Goal: Information Seeking & Learning: Check status

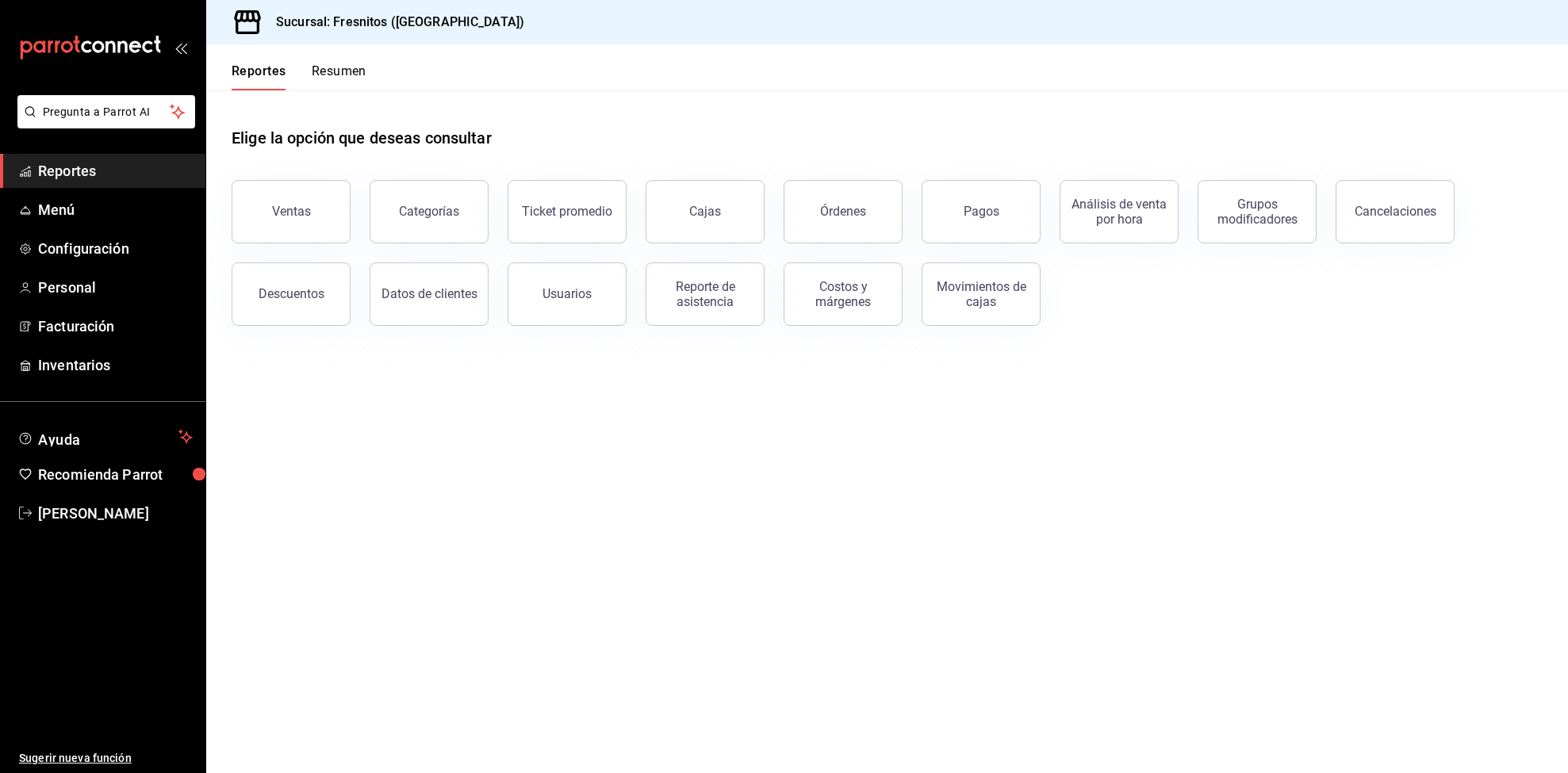
click at [233, 199] on div "Ventas" at bounding box center [282, 202] width 138 height 82
click at [838, 221] on button "Órdenes" at bounding box center [842, 212] width 119 height 63
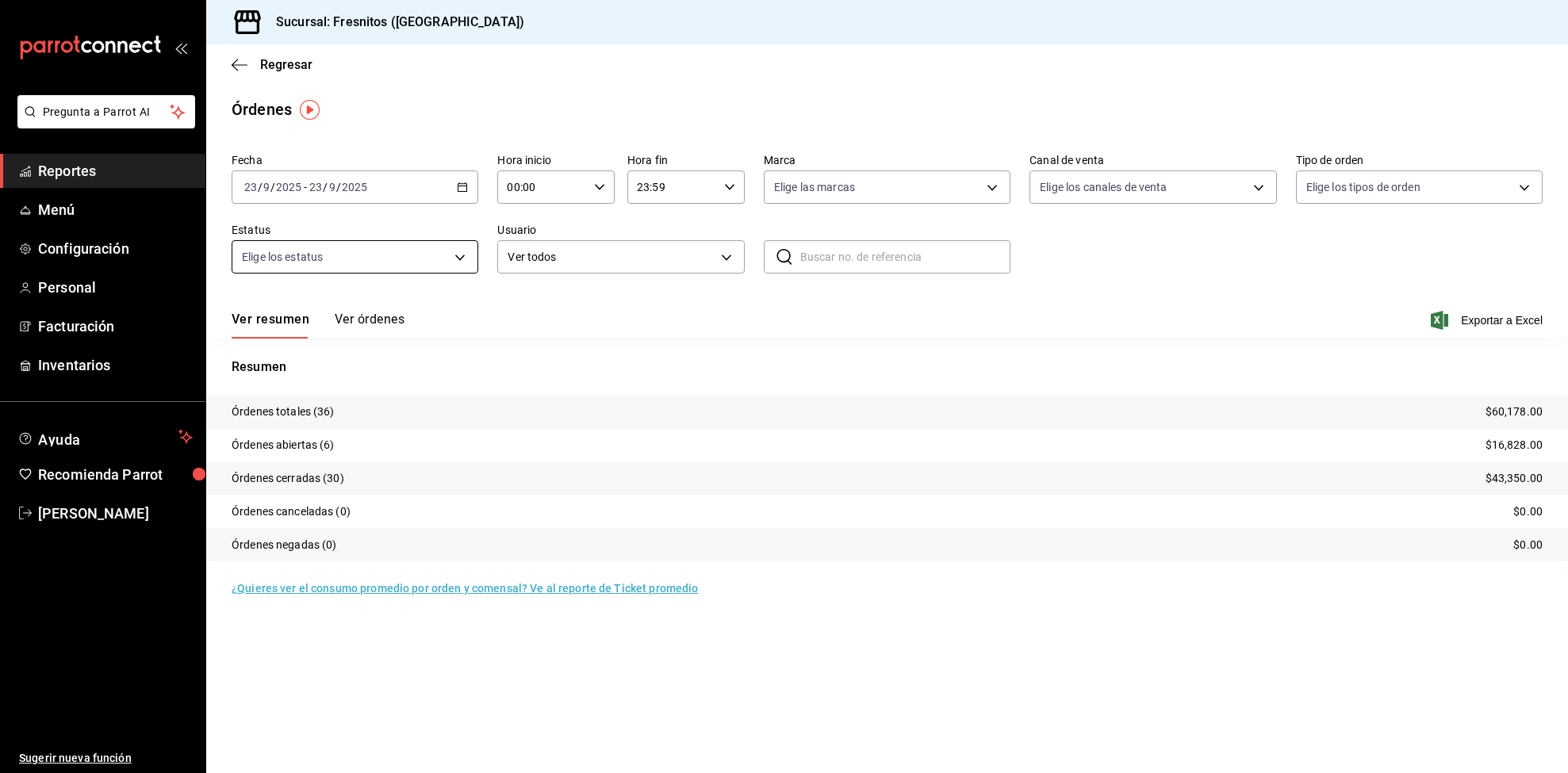
click at [447, 257] on body "Pregunta a Parrot AI Reportes Menú Configuración Personal Facturación Inventari…" at bounding box center [784, 386] width 1568 height 773
click at [633, 299] on div at bounding box center [784, 386] width 1568 height 773
click at [692, 247] on body "Pregunta a Parrot AI Reportes Menú Configuración Personal Facturación Inventari…" at bounding box center [784, 386] width 1568 height 773
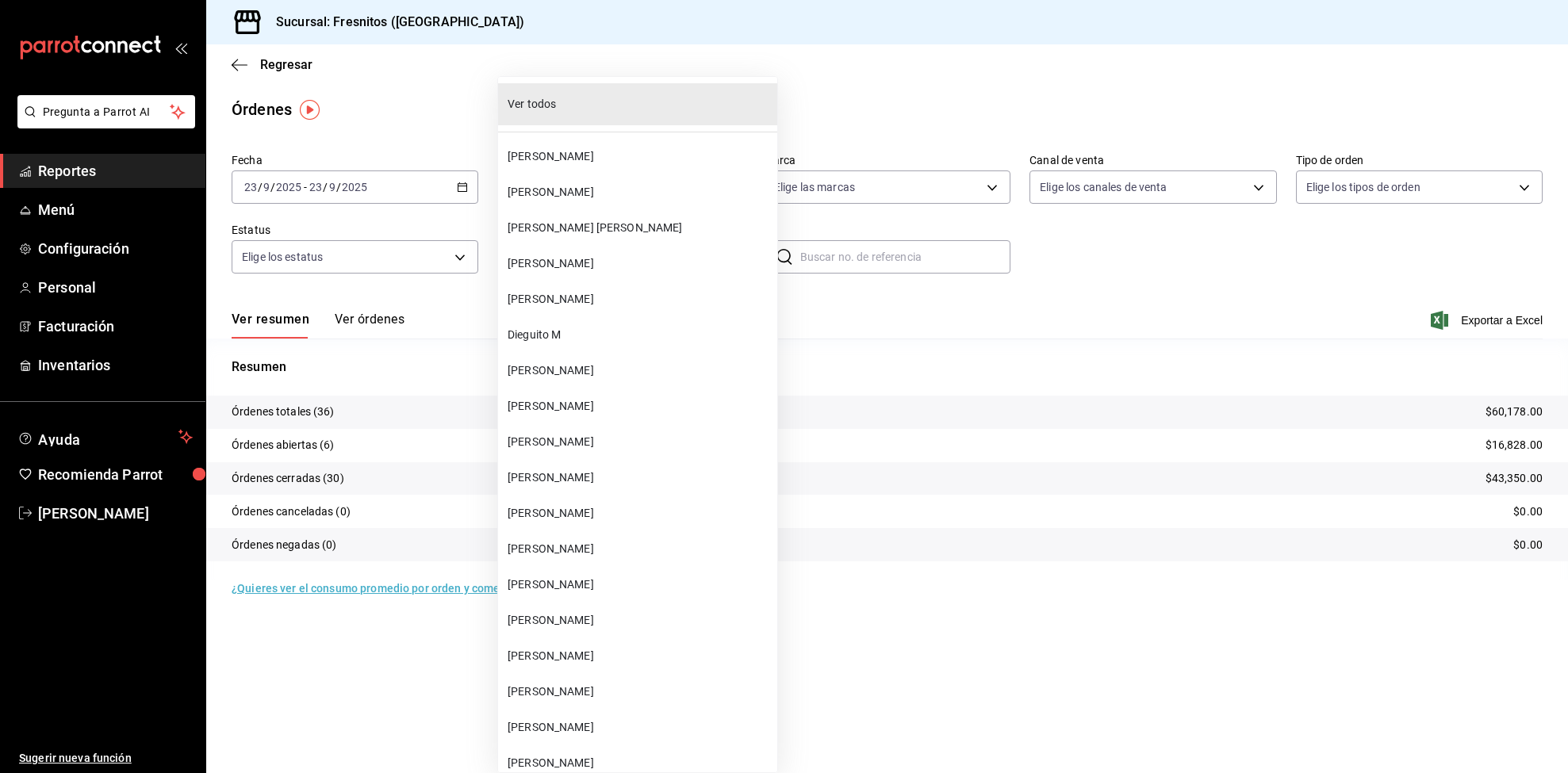
click at [391, 110] on div at bounding box center [784, 386] width 1568 height 773
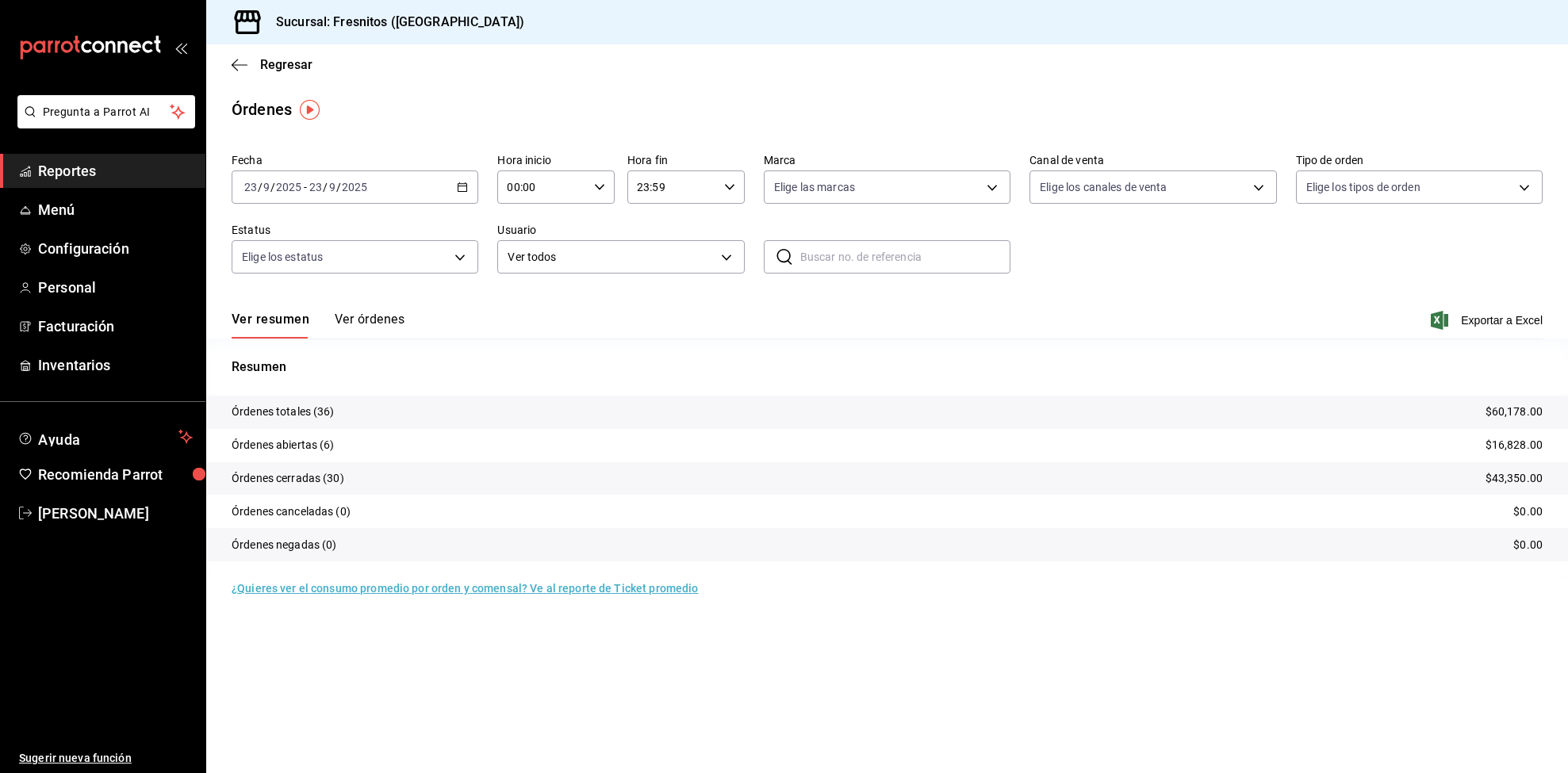
click at [82, 162] on span "Reportes" at bounding box center [116, 171] width 154 height 22
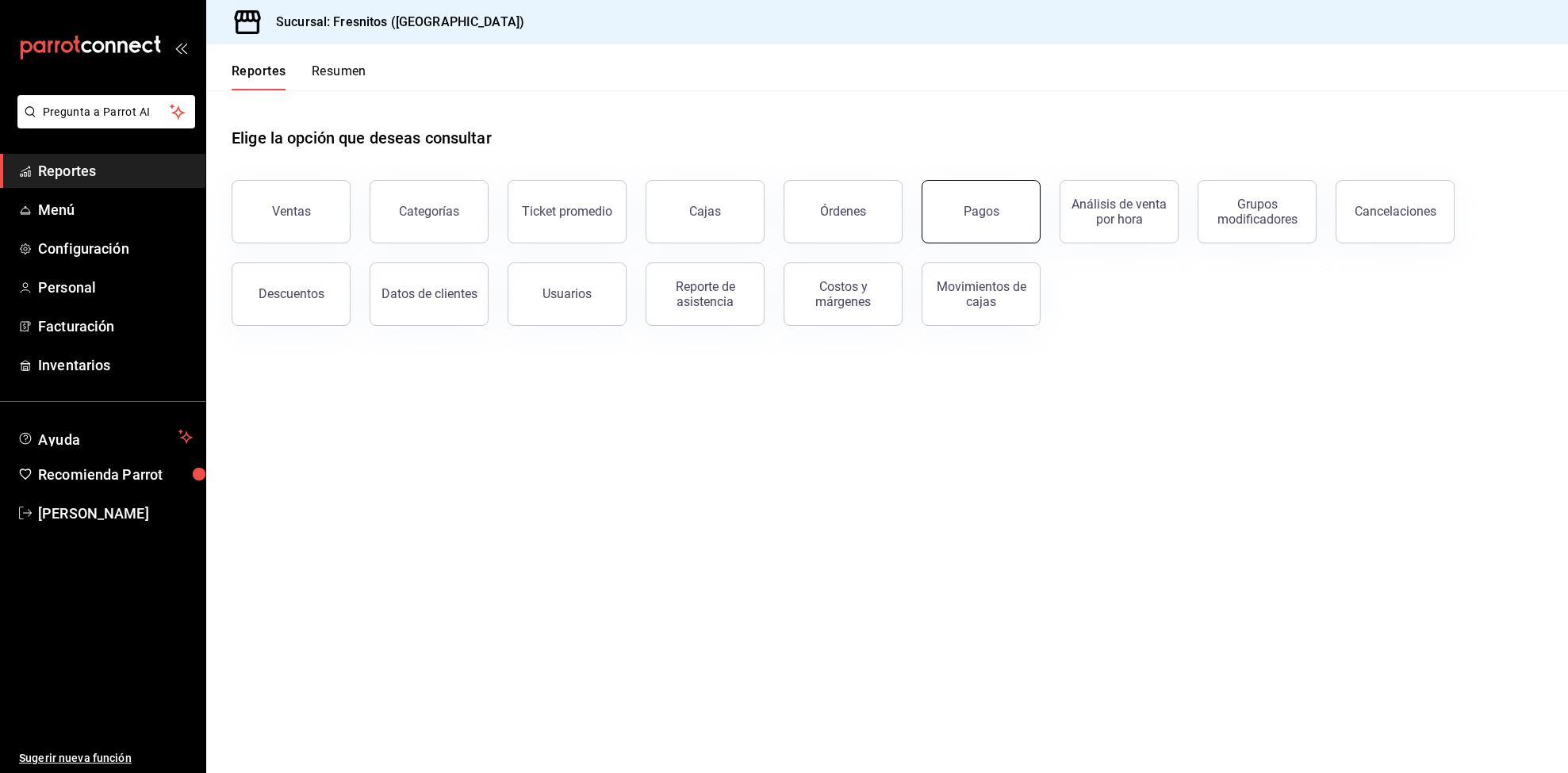
click at [949, 224] on button "Pagos" at bounding box center [981, 212] width 119 height 63
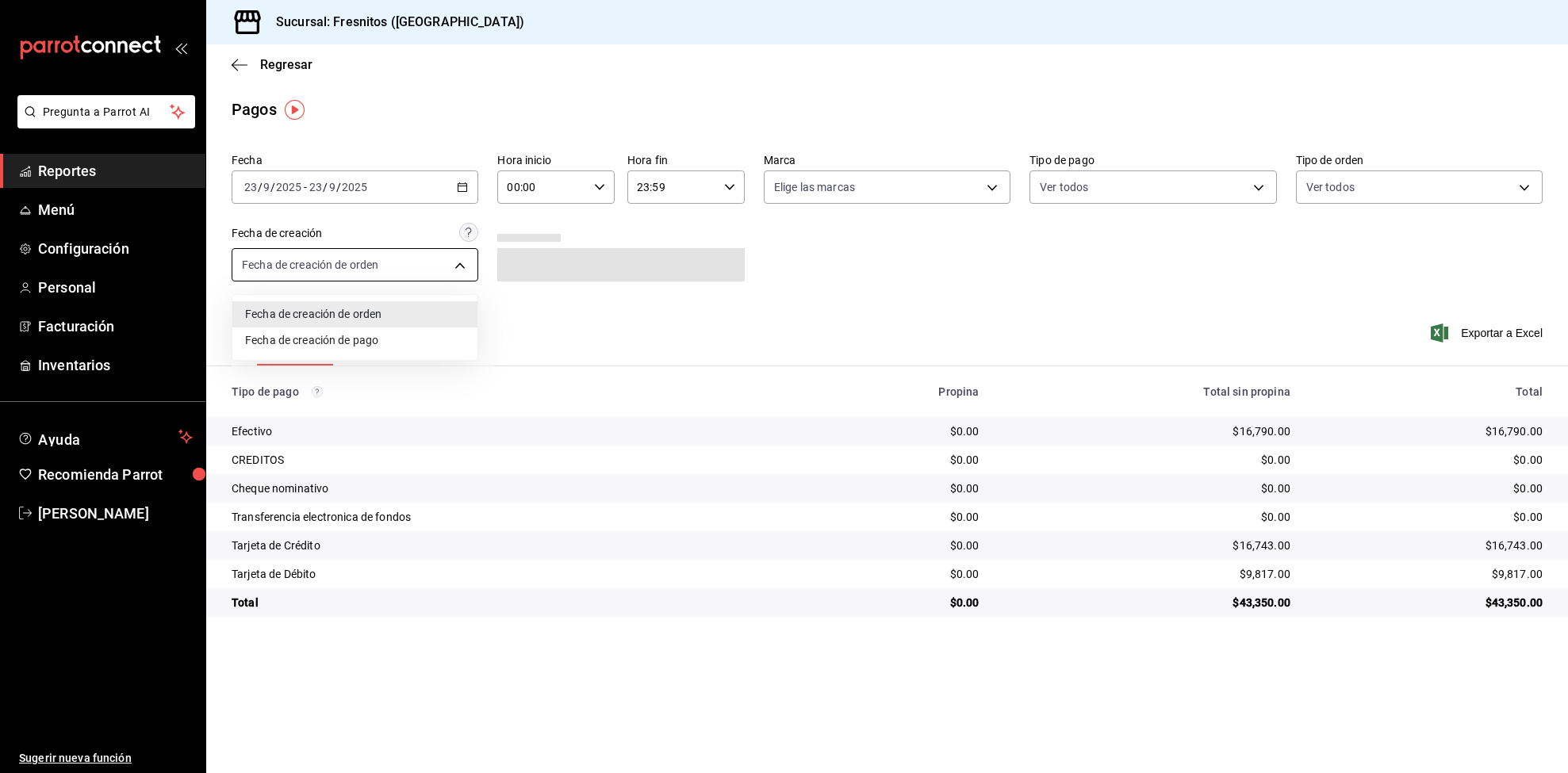
click at [460, 275] on body "Pregunta a Parrot AI Reportes Menú Configuración Personal Facturación Inventari…" at bounding box center [784, 386] width 1568 height 773
click at [434, 345] on li "Fecha de creación de pago" at bounding box center [355, 340] width 245 height 26
type input "ORDER_PAYMENT"
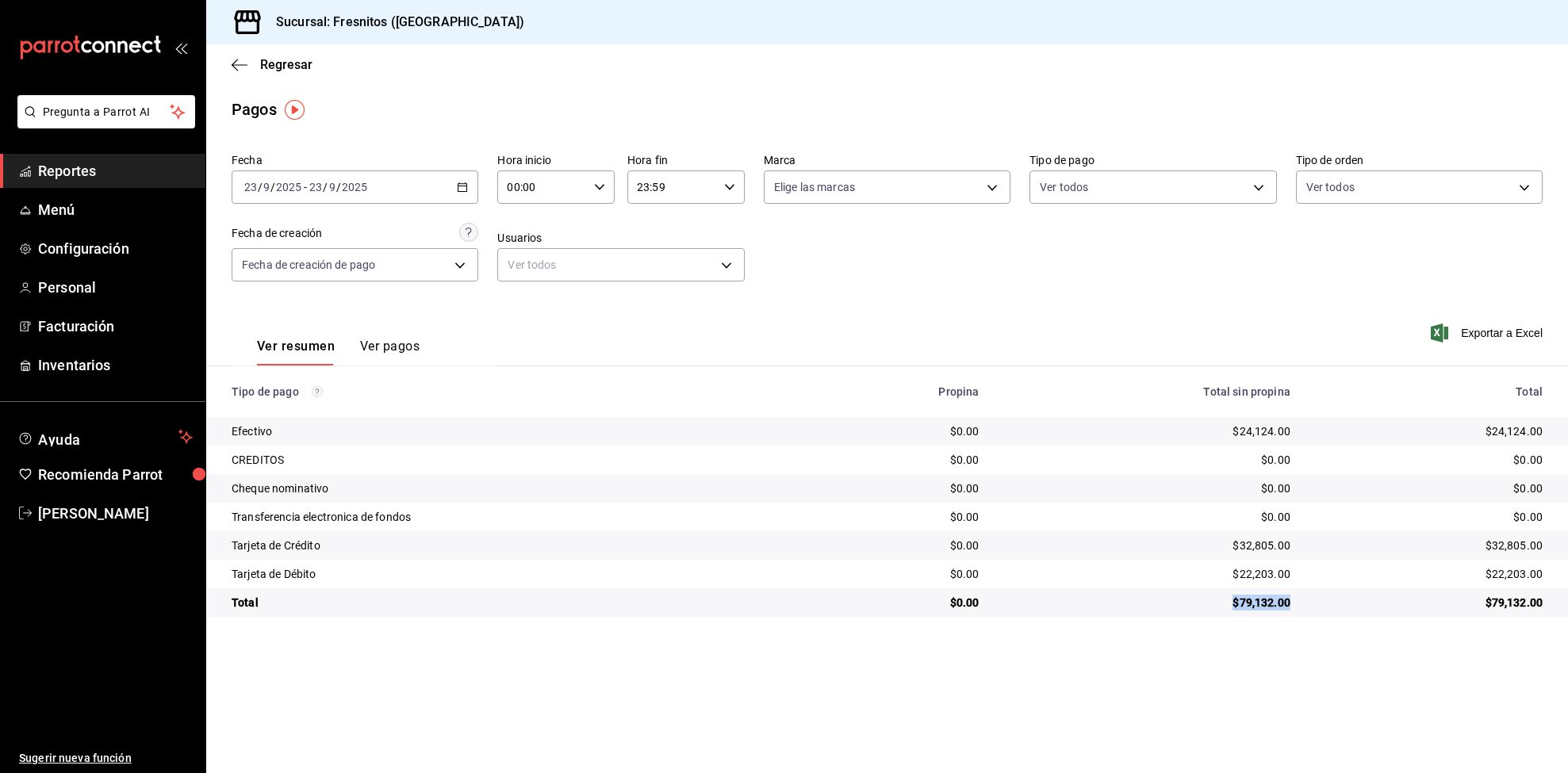
drag, startPoint x: 1287, startPoint y: 607, endPoint x: 1226, endPoint y: 610, distance: 61.1
click at [1226, 610] on div "$79,132.00" at bounding box center [1147, 603] width 286 height 16
click at [1156, 645] on main "Regresar Pagos Fecha [DATE] [DATE] - [DATE] [DATE] Hora inicio 00:00 Hora inici…" at bounding box center [887, 408] width 1361 height 729
drag, startPoint x: 1288, startPoint y: 604, endPoint x: 1224, endPoint y: 609, distance: 64.2
click at [1224, 609] on div "$79,132.00" at bounding box center [1147, 603] width 286 height 16
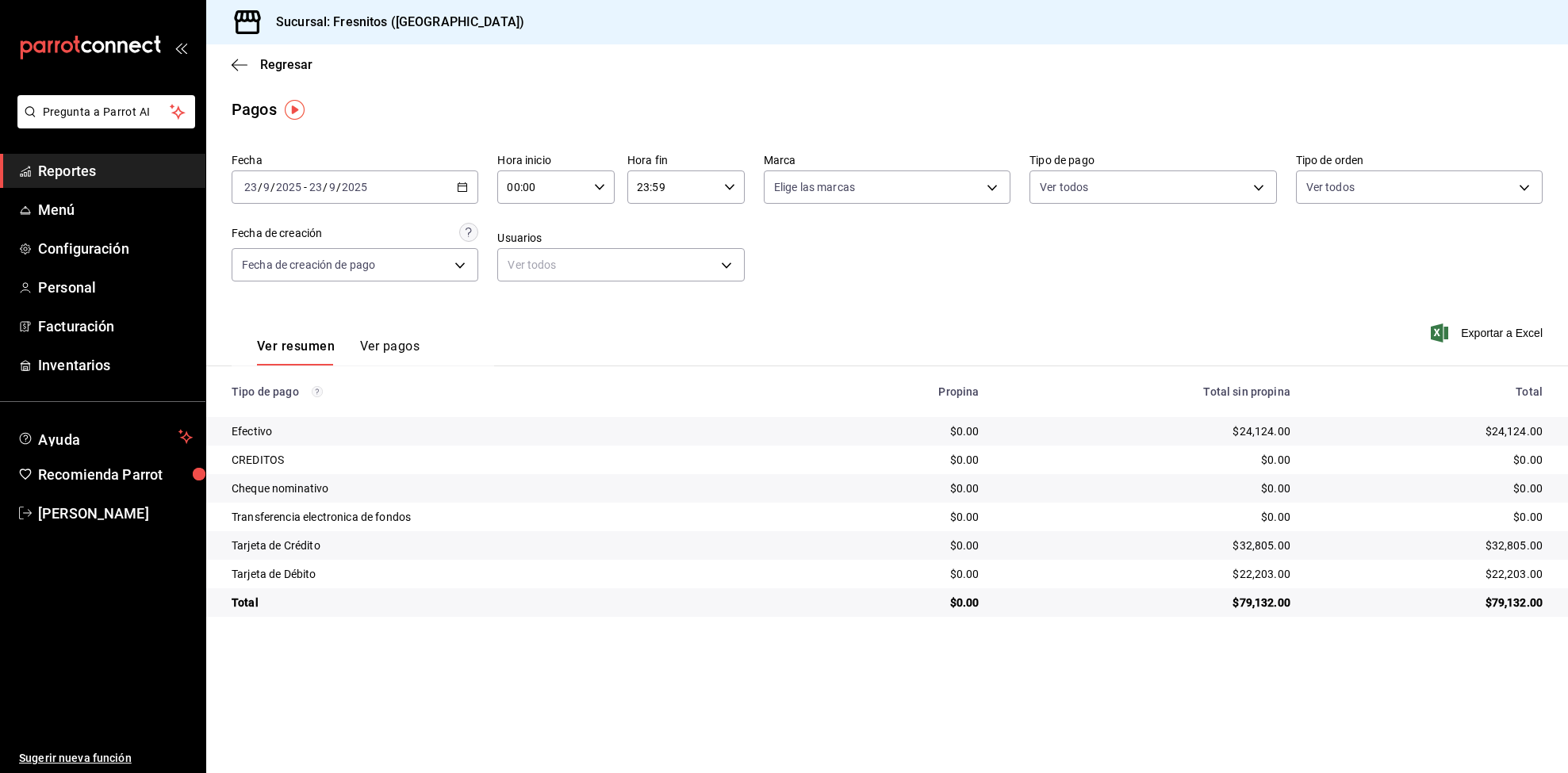
click at [876, 298] on div "Fecha [DATE] [DATE] - [DATE] [DATE] Hora inicio 00:00 Hora inicio Hora fin 23:5…" at bounding box center [887, 223] width 1311 height 154
click at [70, 170] on span "Reportes" at bounding box center [116, 171] width 154 height 22
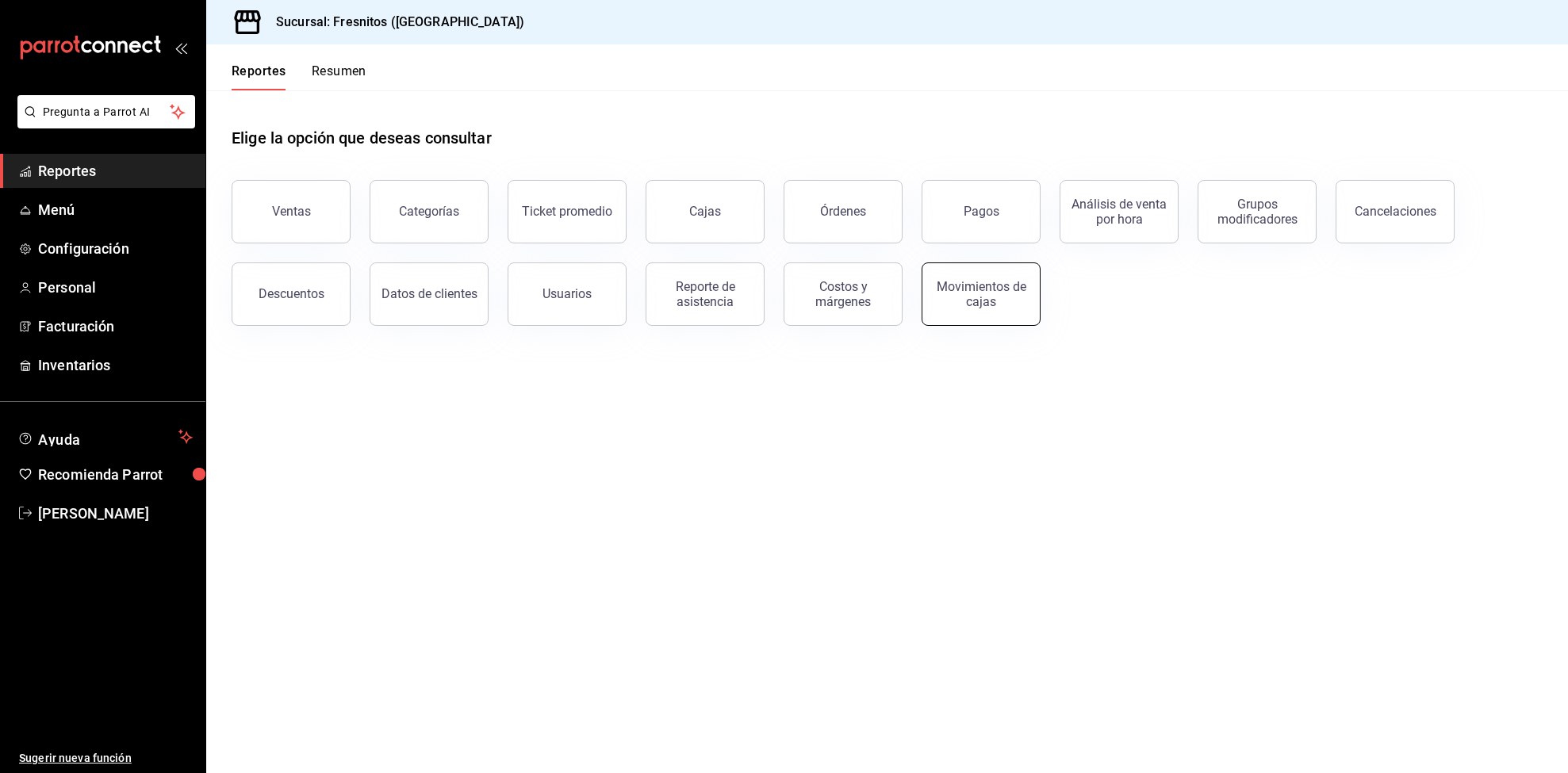
click at [986, 300] on div "Movimientos de cajas" at bounding box center [980, 294] width 98 height 30
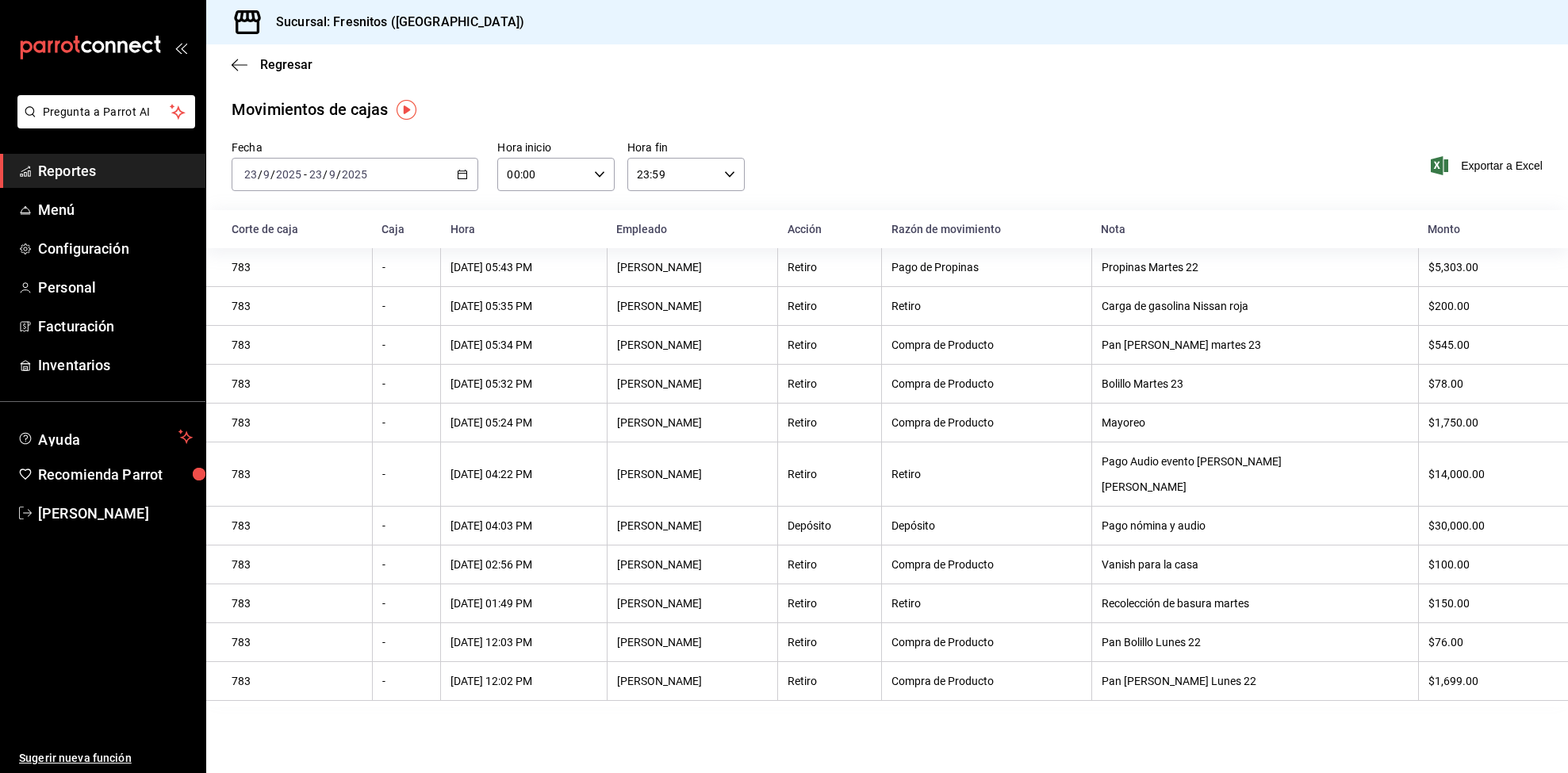
click at [1125, 160] on div "Fecha [DATE] [DATE] - [DATE] [DATE] Hora inicio 00:00 Hora inicio Hora fin 23:5…" at bounding box center [887, 175] width 1361 height 70
drag, startPoint x: 66, startPoint y: 172, endPoint x: 62, endPoint y: 164, distance: 8.9
click at [66, 172] on span "Reportes" at bounding box center [116, 171] width 154 height 22
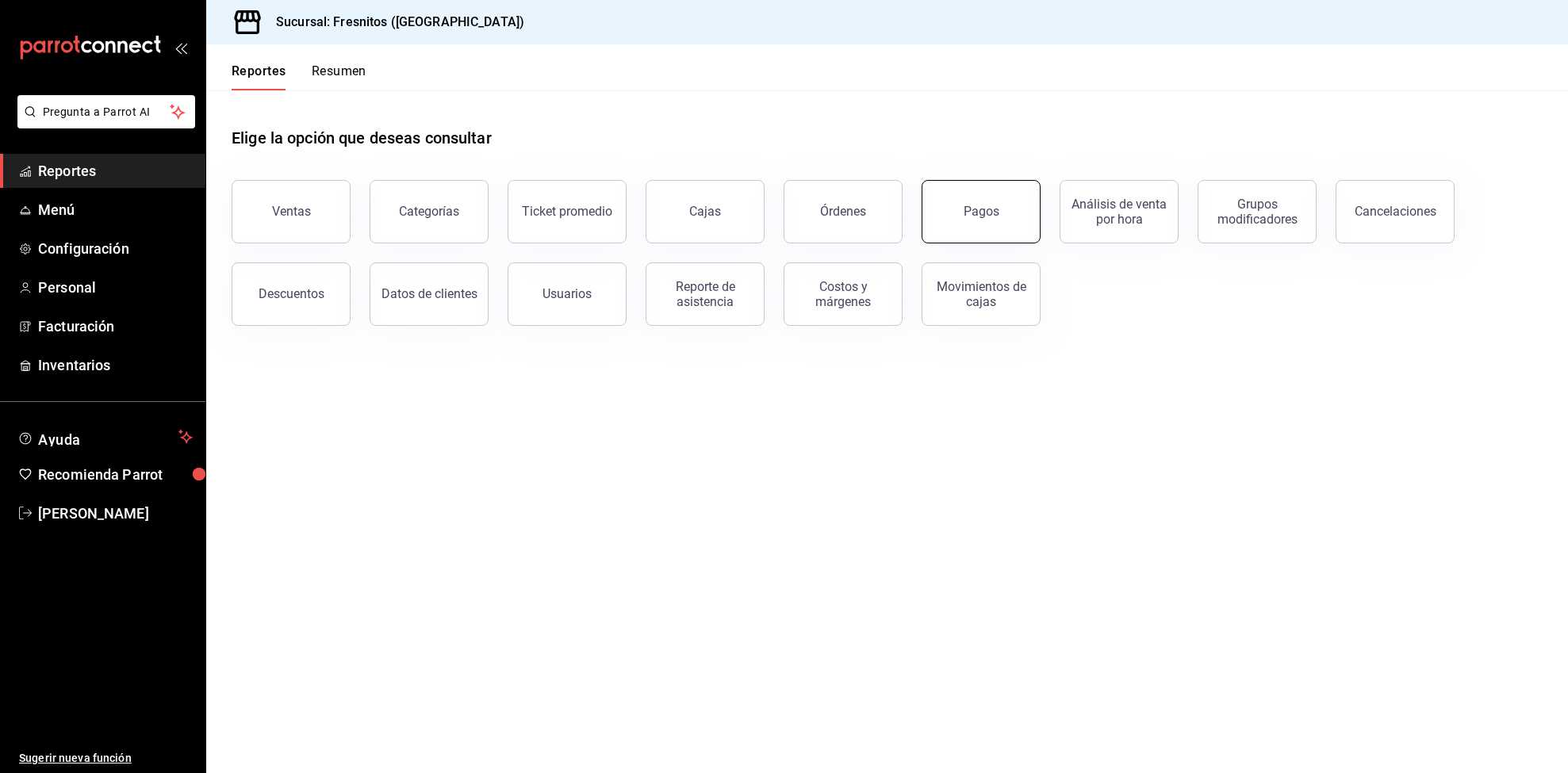
click at [952, 215] on button "Pagos" at bounding box center [981, 212] width 119 height 63
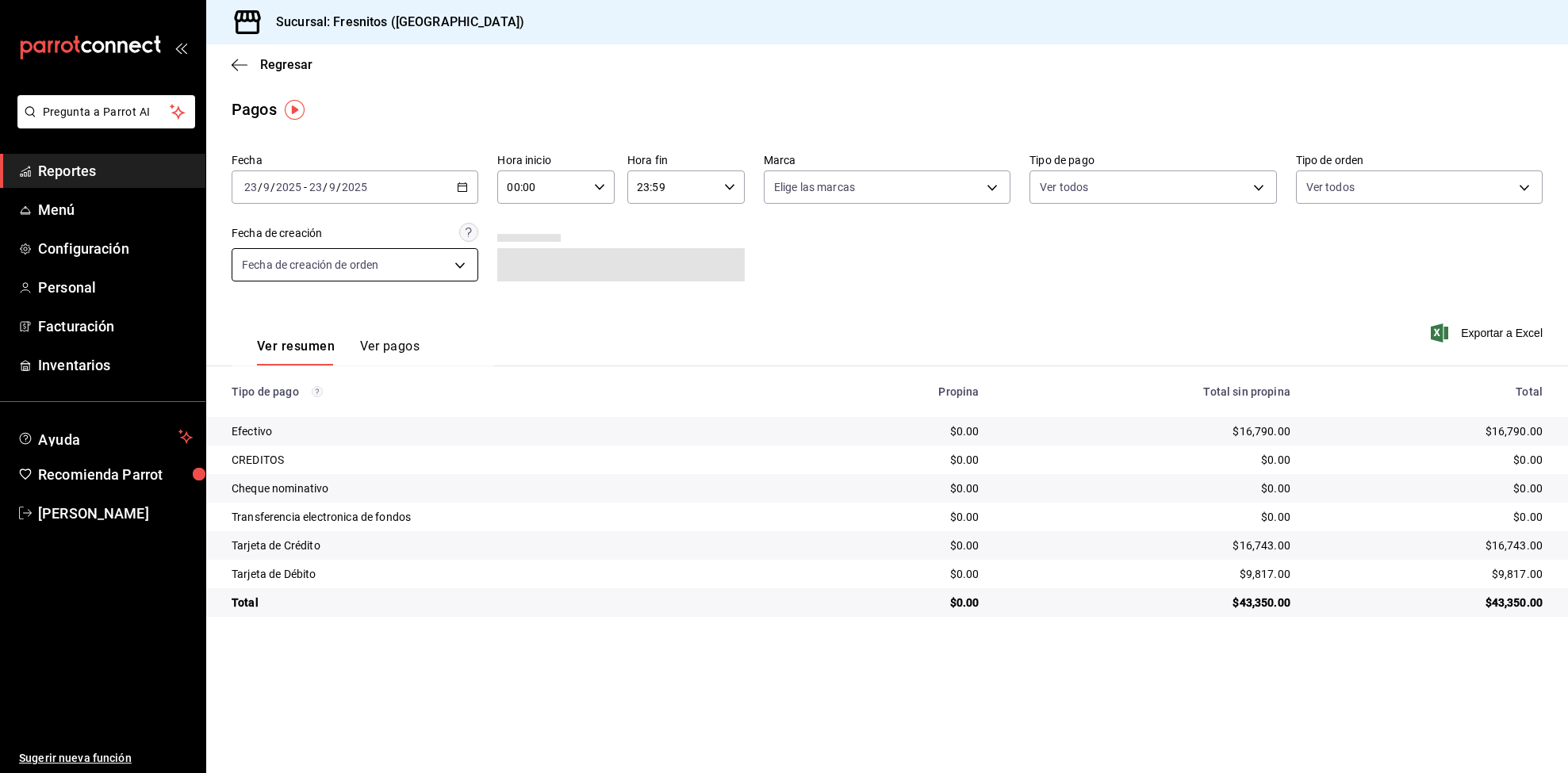
click at [399, 262] on body "Pregunta a Parrot AI Reportes Menú Configuración Personal Facturación Inventari…" at bounding box center [784, 386] width 1568 height 773
click at [426, 271] on body "Pregunta a Parrot AI Reportes Menú Configuración Personal Facturación Inventari…" at bounding box center [784, 386] width 1568 height 773
click at [374, 341] on li "Fecha de creación de pago" at bounding box center [355, 340] width 245 height 26
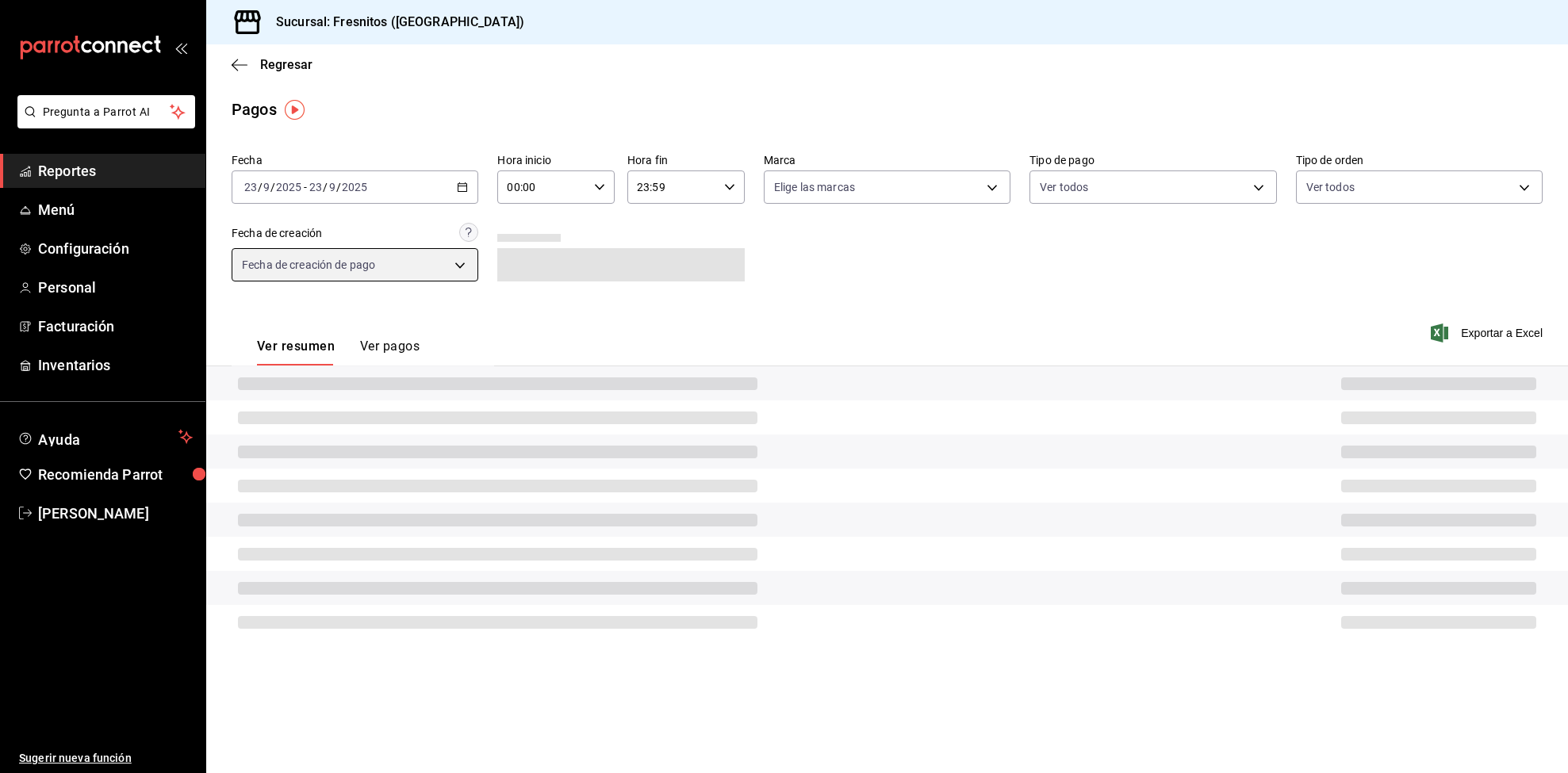
type input "ORDER_PAYMENT"
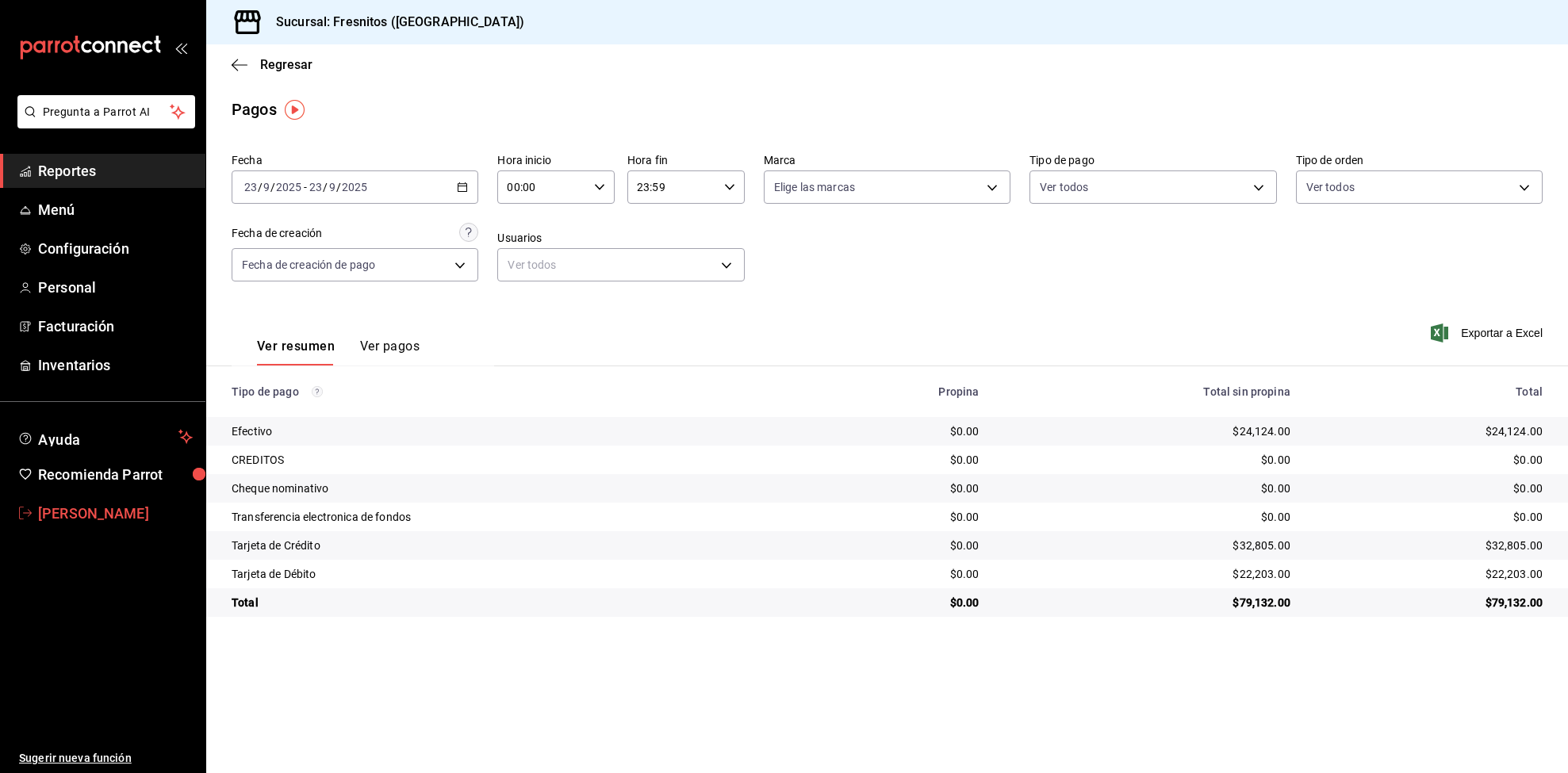
click at [74, 523] on span "[PERSON_NAME]" at bounding box center [116, 514] width 154 height 22
